Goal: Find specific fact: Find specific fact

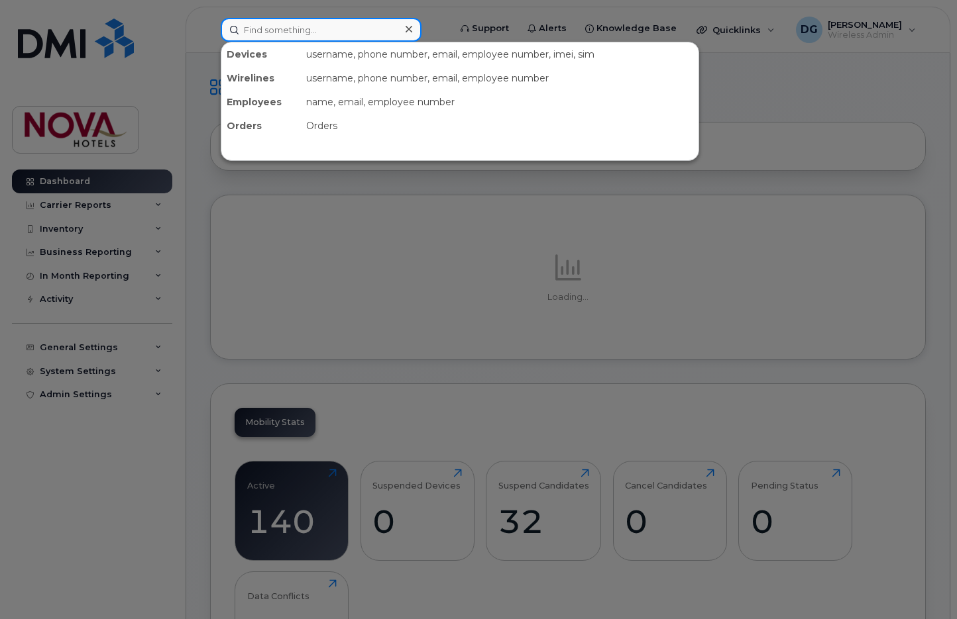
click at [333, 31] on input at bounding box center [321, 30] width 201 height 24
paste input "587357191"
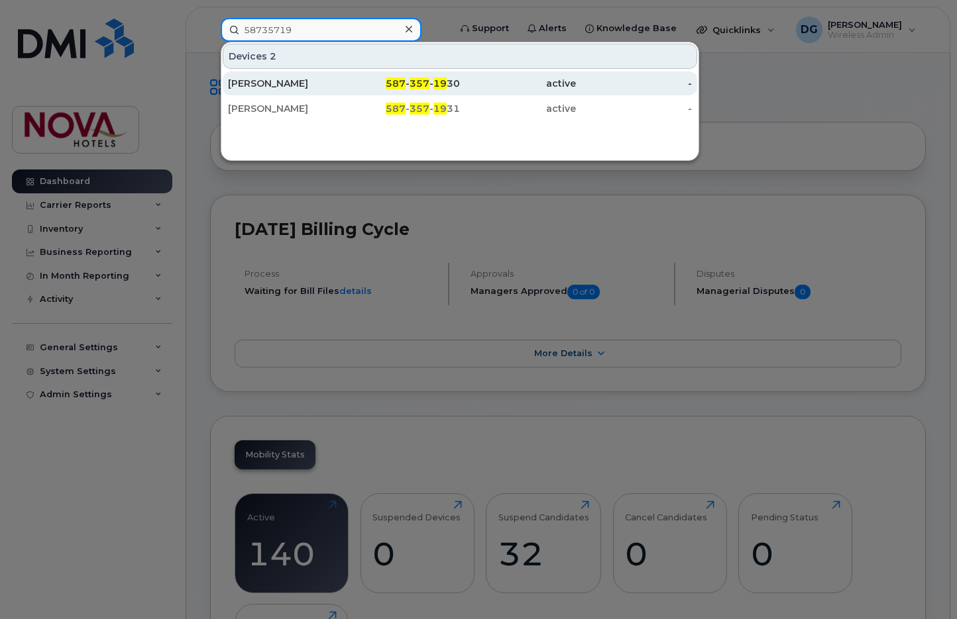
type input "58735719"
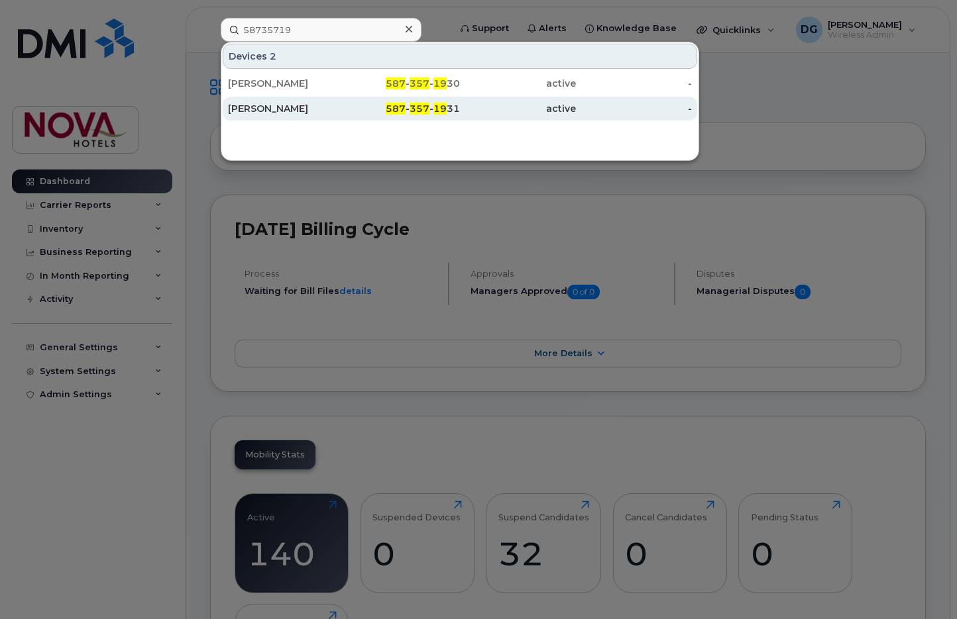
click at [407, 102] on div "587 - 357 - 19 31" at bounding box center [402, 109] width 116 height 24
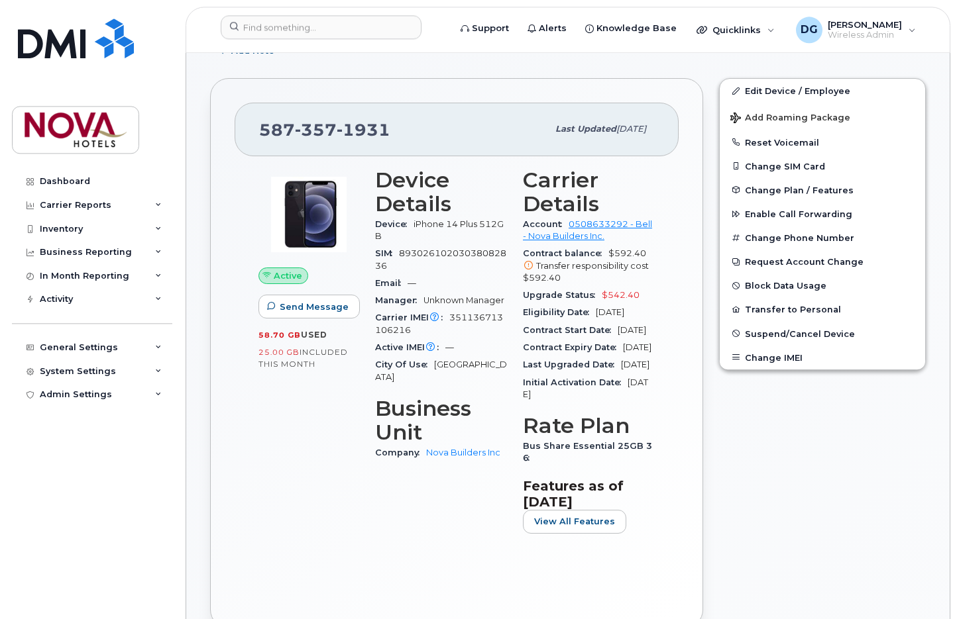
scroll to position [203, 0]
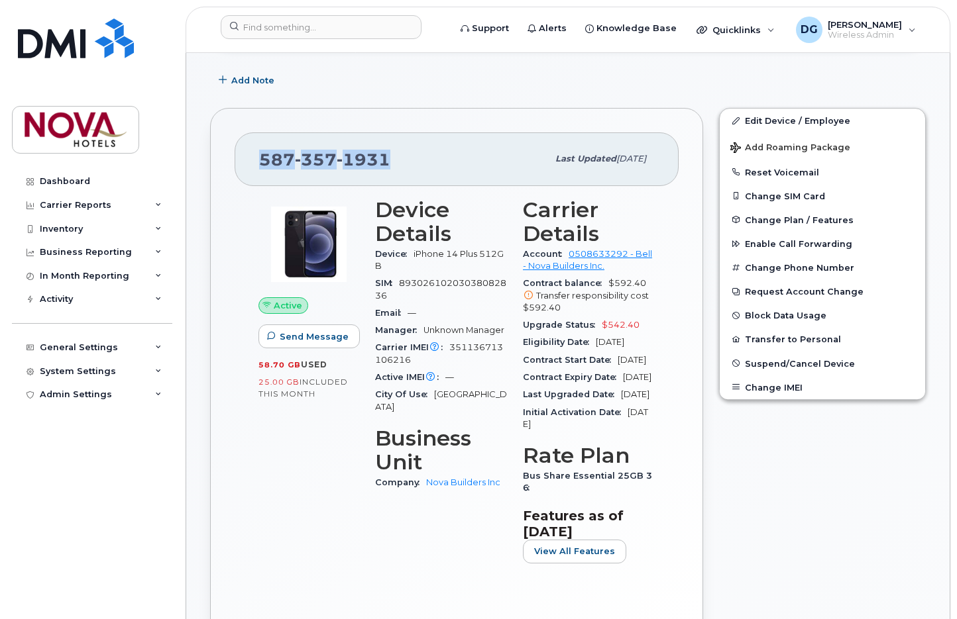
drag, startPoint x: 397, startPoint y: 150, endPoint x: 258, endPoint y: 162, distance: 139.6
click at [258, 162] on div "[PHONE_NUMBER] Last updated [DATE]" at bounding box center [457, 158] width 444 height 53
copy span "[PHONE_NUMBER]"
click at [515, 79] on div "Add Note" at bounding box center [567, 80] width 715 height 24
click at [447, 151] on div "[PHONE_NUMBER]" at bounding box center [403, 159] width 288 height 28
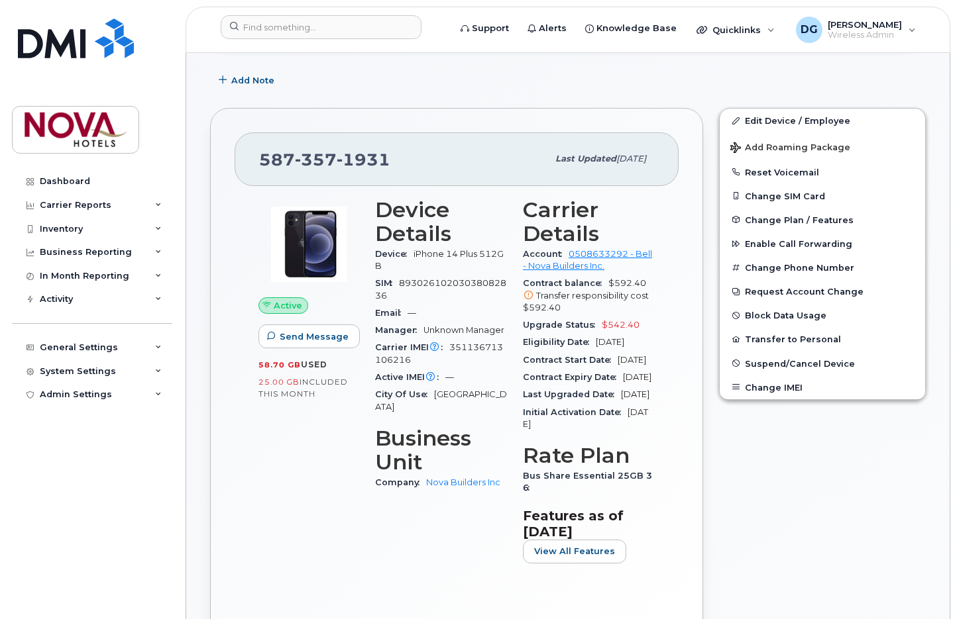
click at [593, 327] on span "Upgrade Status" at bounding box center [562, 325] width 79 height 10
click at [701, 84] on div "Add Note" at bounding box center [567, 80] width 715 height 24
click at [149, 609] on div "Dashboard Carrier Reports Monthly Billing Data Daily Data Pooling Data Behavior…" at bounding box center [90, 309] width 180 height 619
